Goal: Information Seeking & Learning: Learn about a topic

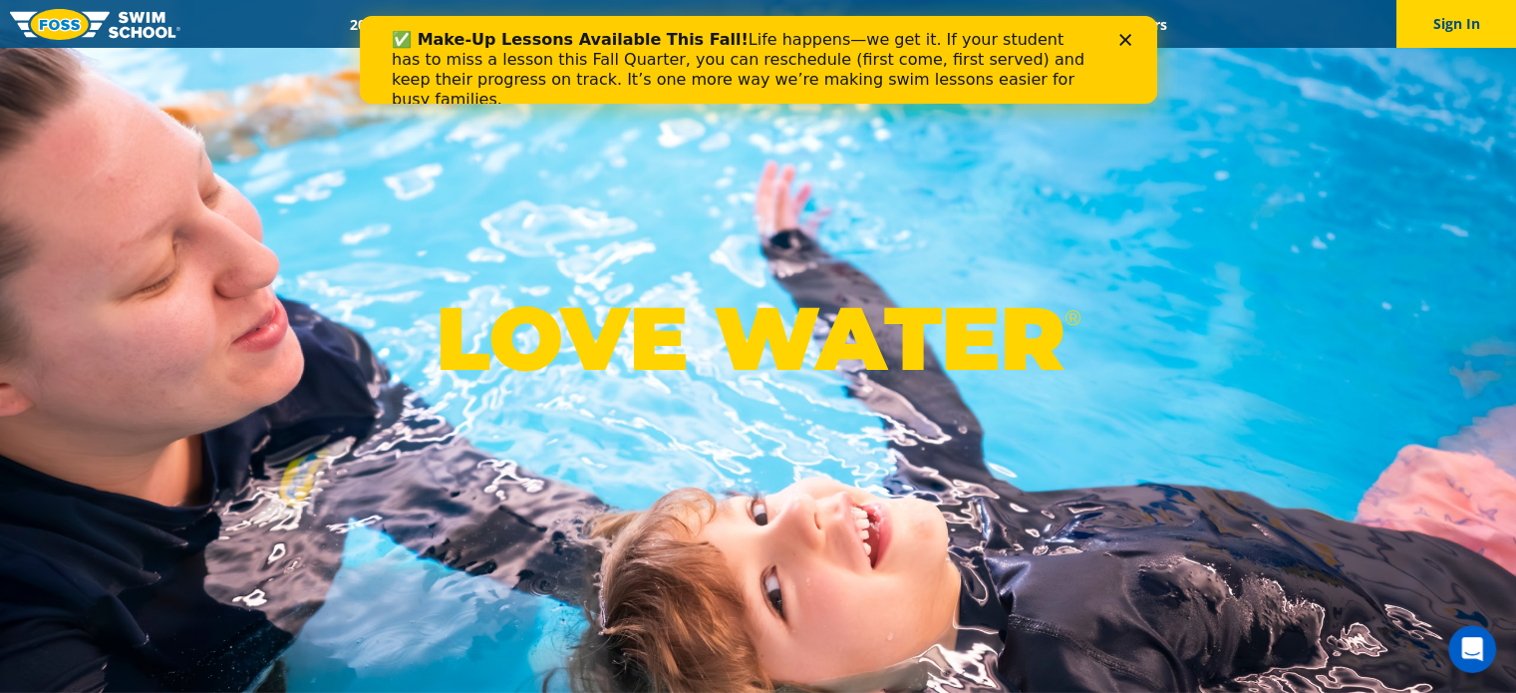
click at [1127, 32] on div "✅ Make-Up Lessons Available This Fall! Life happens—we get it. If your student …" at bounding box center [757, 70] width 797 height 92
click at [1125, 39] on polygon "Close" at bounding box center [1124, 40] width 12 height 12
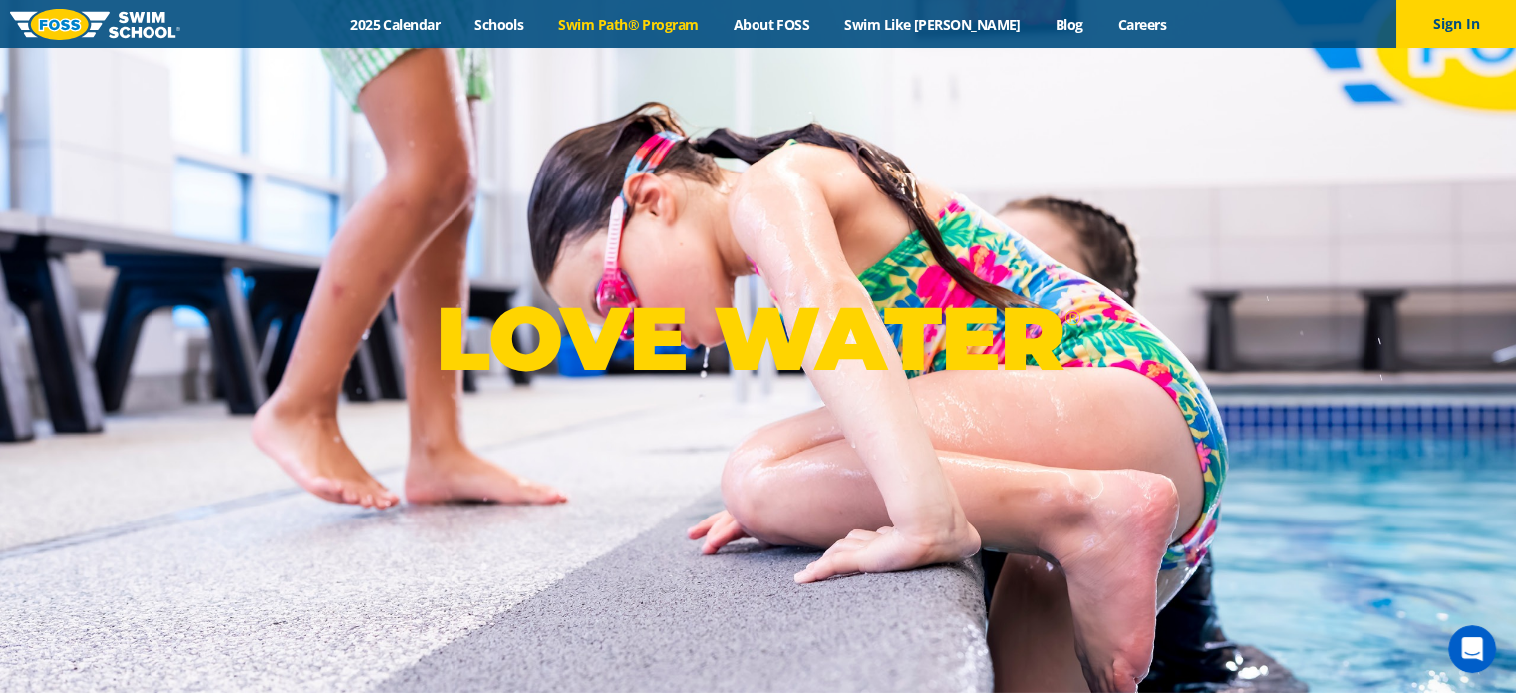
click at [657, 28] on link "Swim Path® Program" at bounding box center [628, 24] width 174 height 19
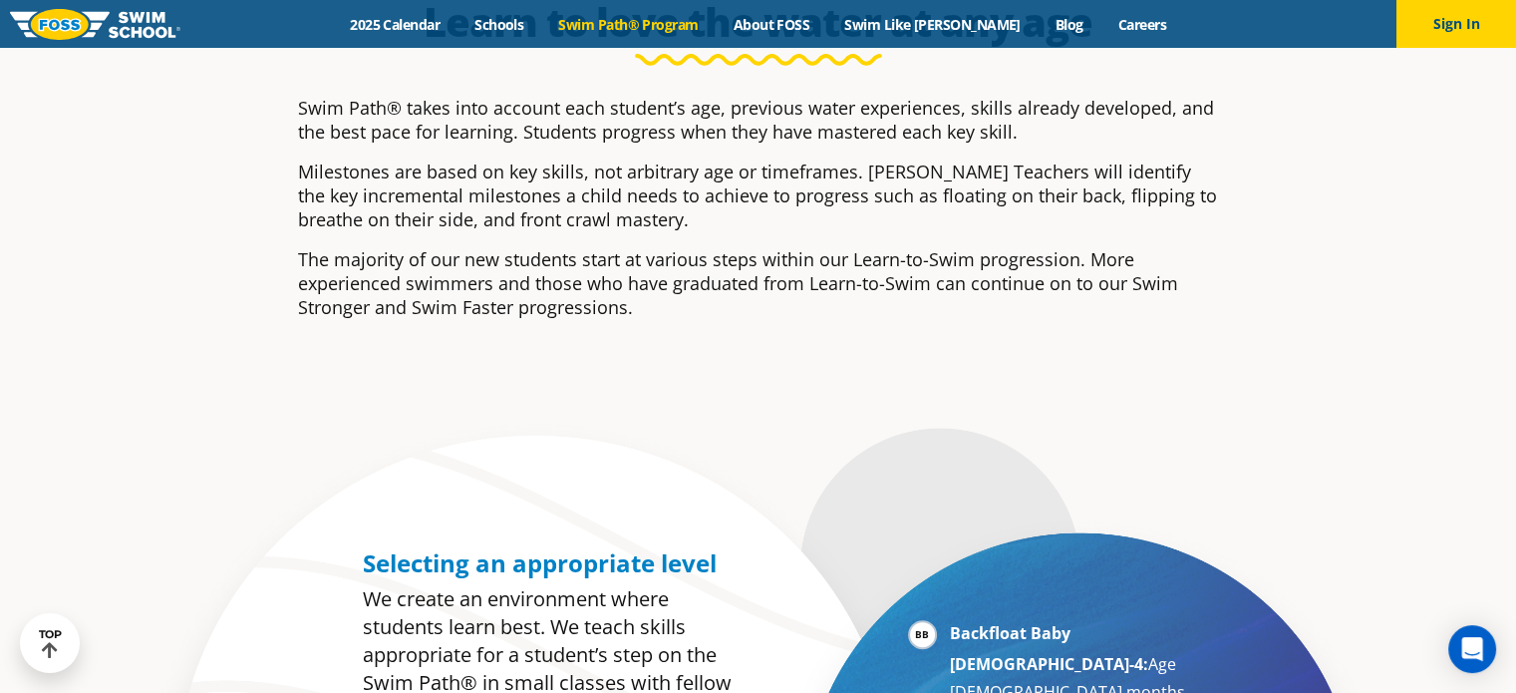
scroll to position [187, 0]
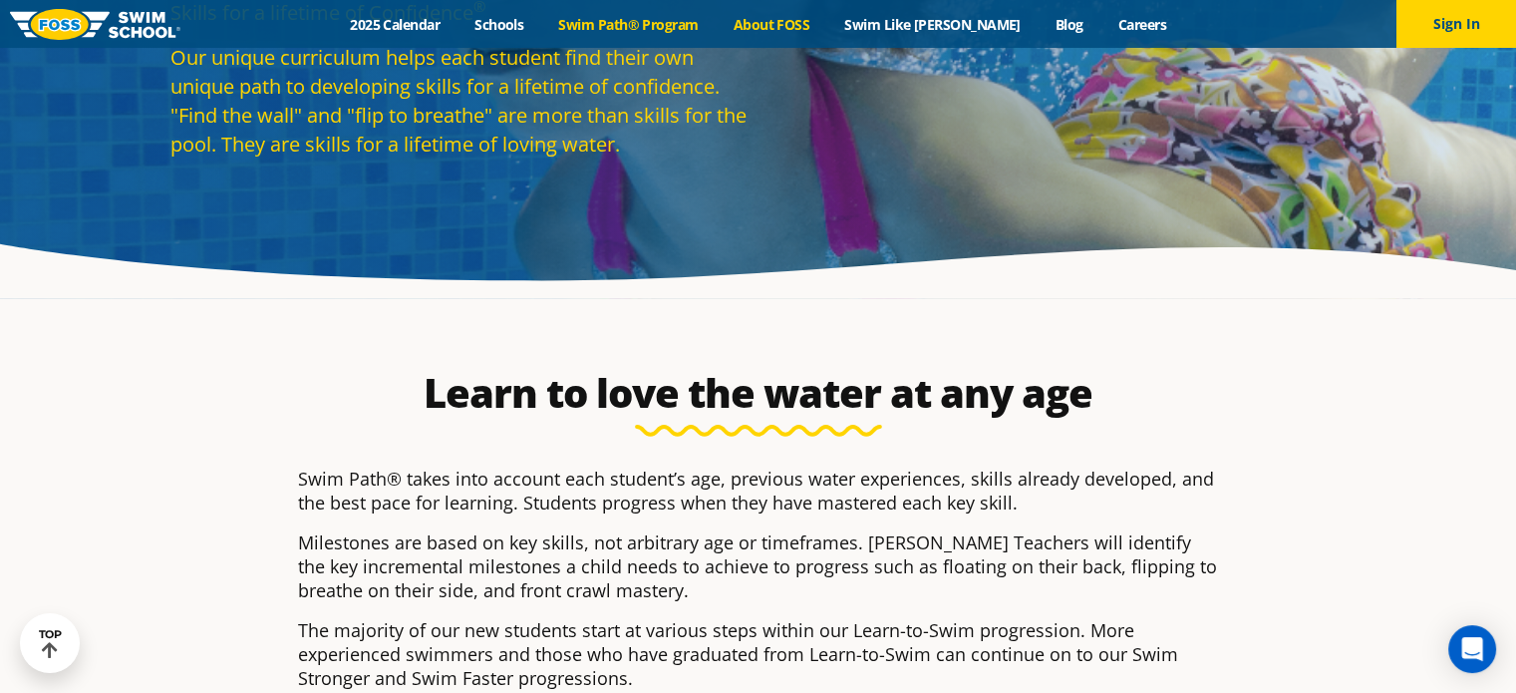
click at [801, 21] on link "About FOSS" at bounding box center [772, 24] width 112 height 19
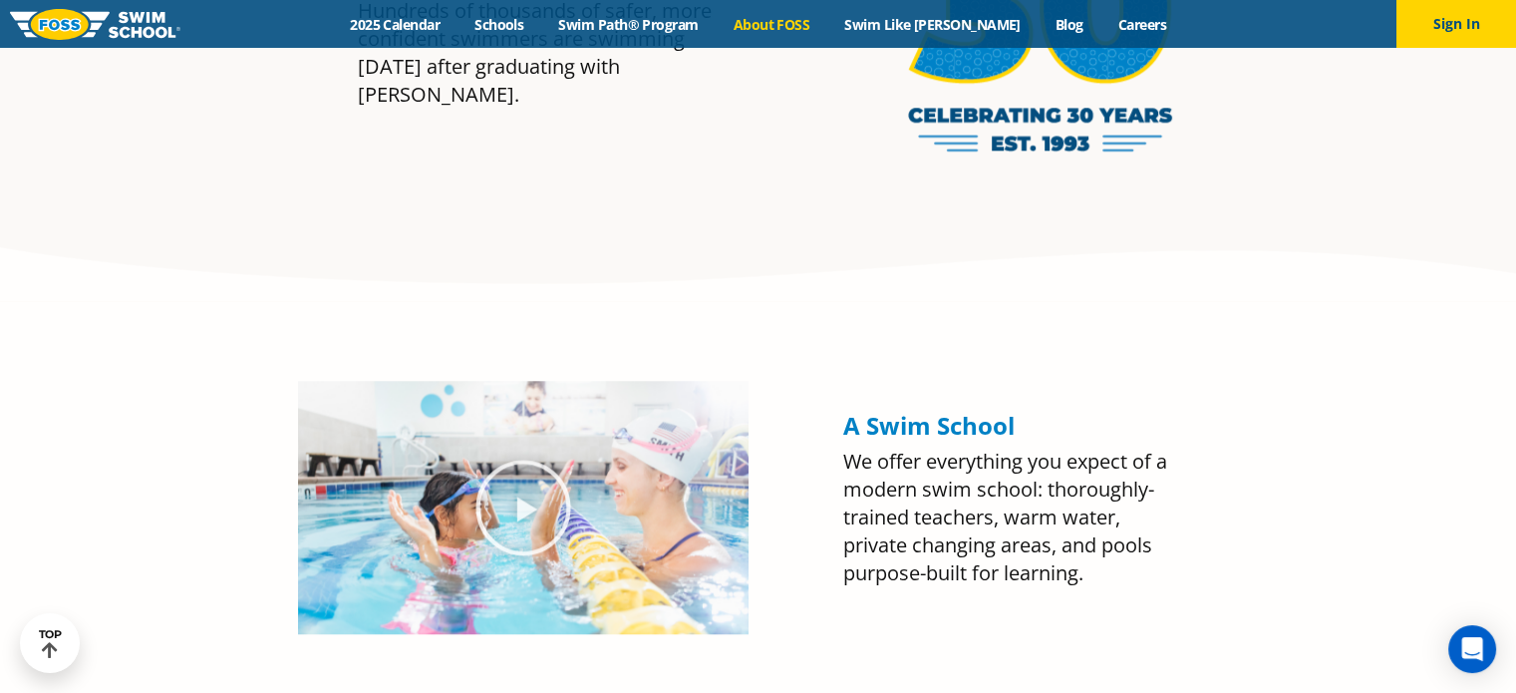
scroll to position [1939, 0]
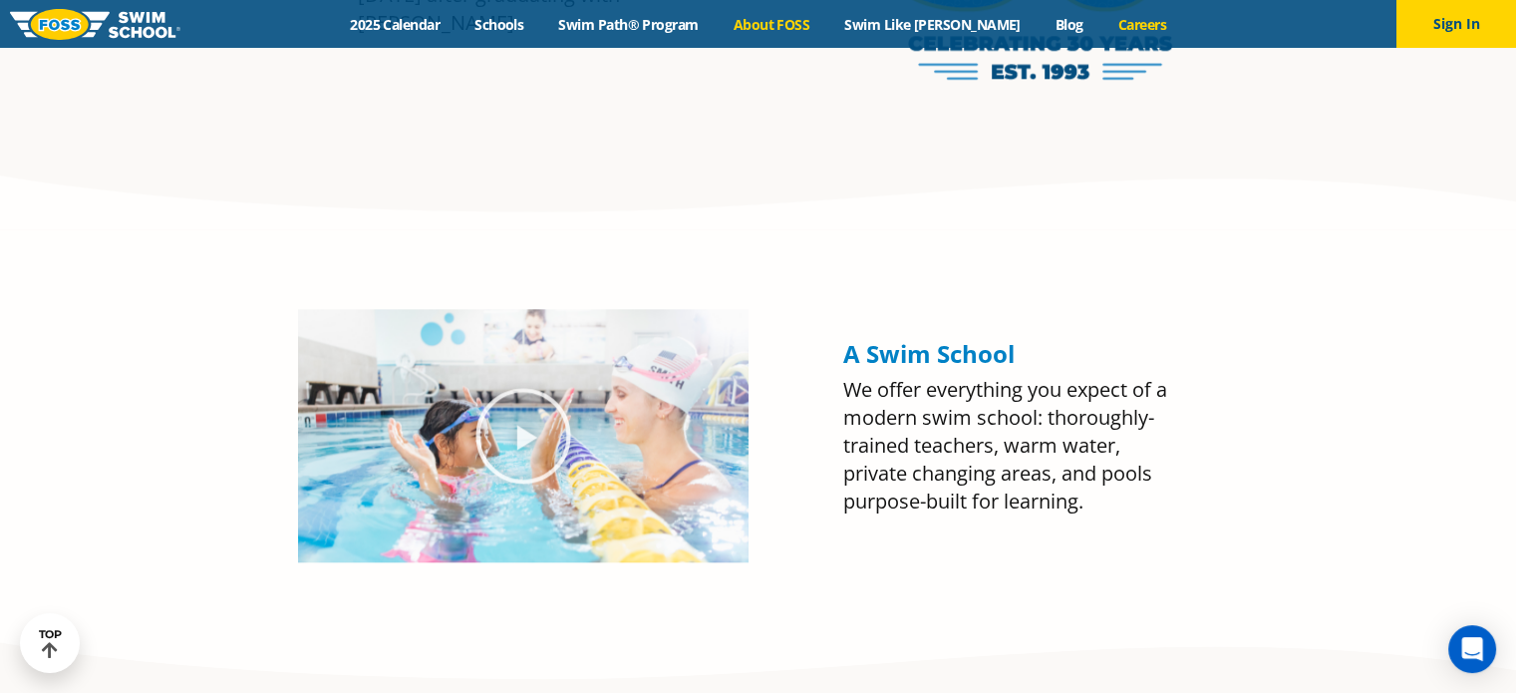
click at [1118, 26] on link "Careers" at bounding box center [1141, 24] width 83 height 19
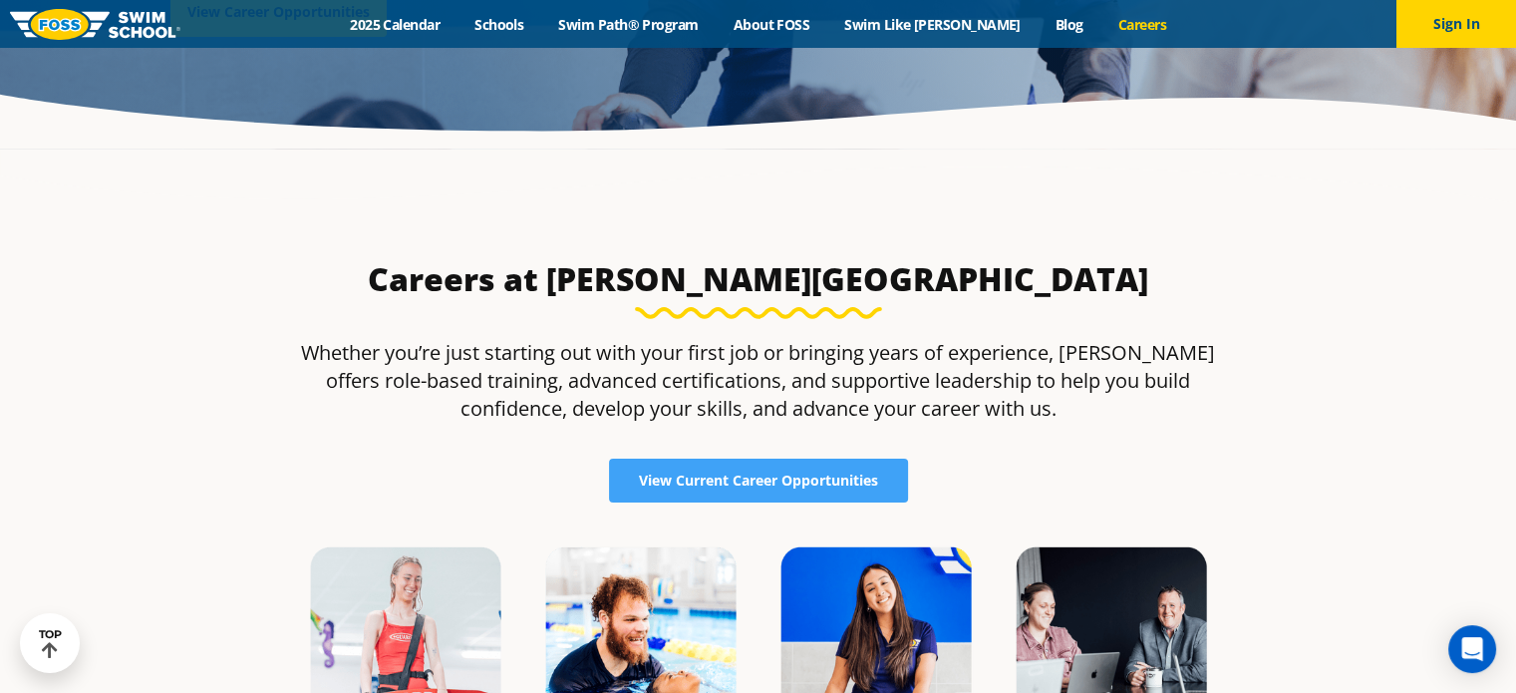
scroll to position [465, 0]
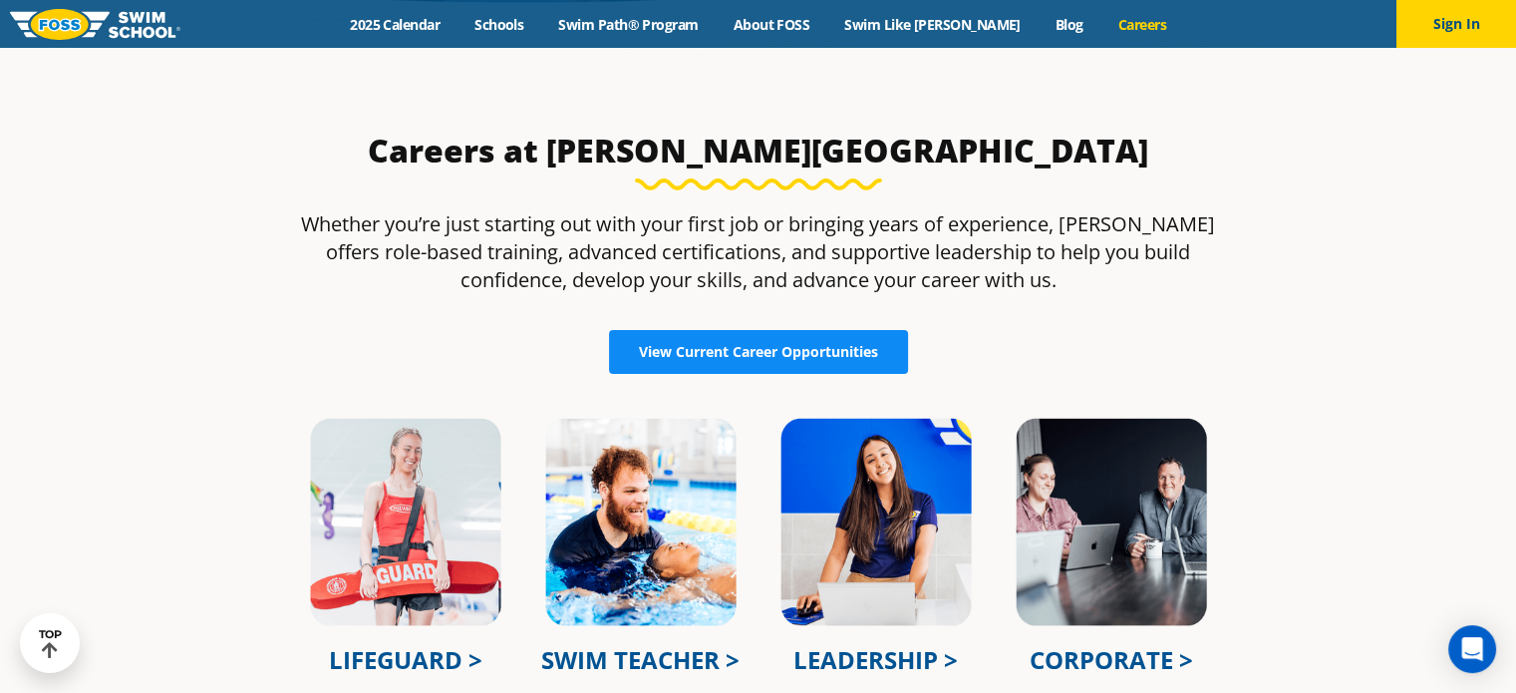
click at [849, 362] on link "View Current Career Opportunities" at bounding box center [758, 352] width 299 height 44
